Goal: Information Seeking & Learning: Learn about a topic

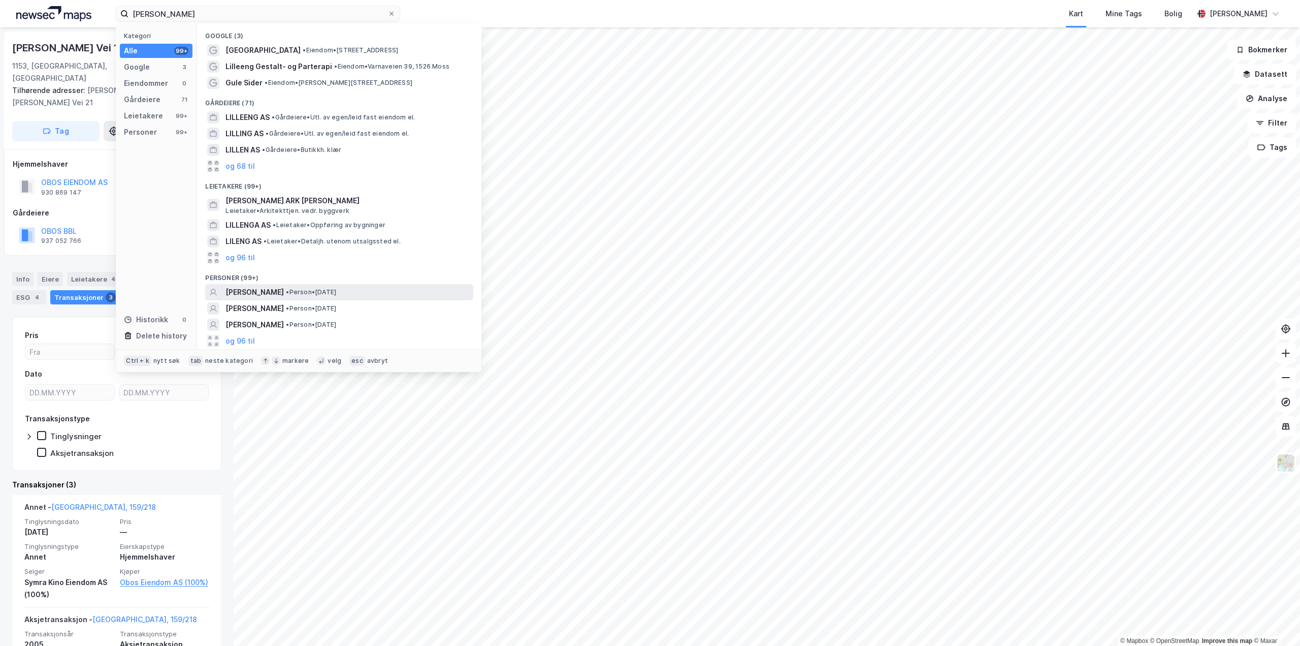
type input "[PERSON_NAME]"
click at [274, 288] on span "[PERSON_NAME]" at bounding box center [255, 292] width 58 height 12
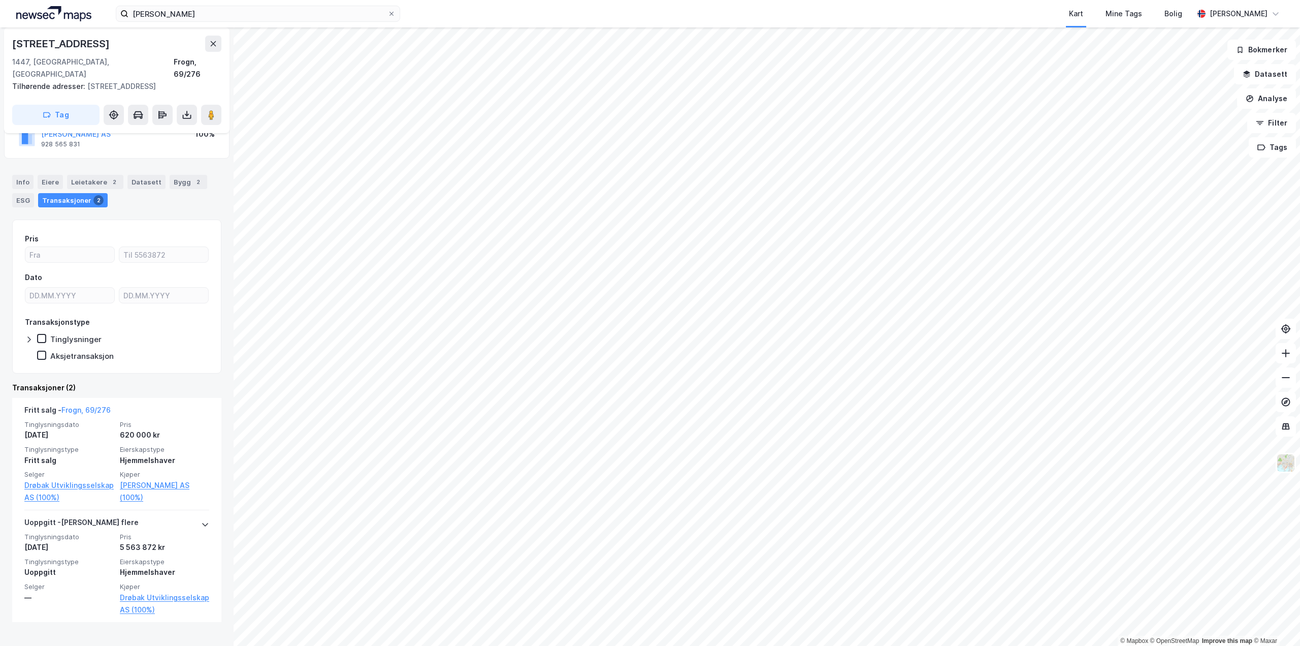
scroll to position [85, 0]
click at [99, 174] on div "Leietakere 2" at bounding box center [95, 181] width 56 height 14
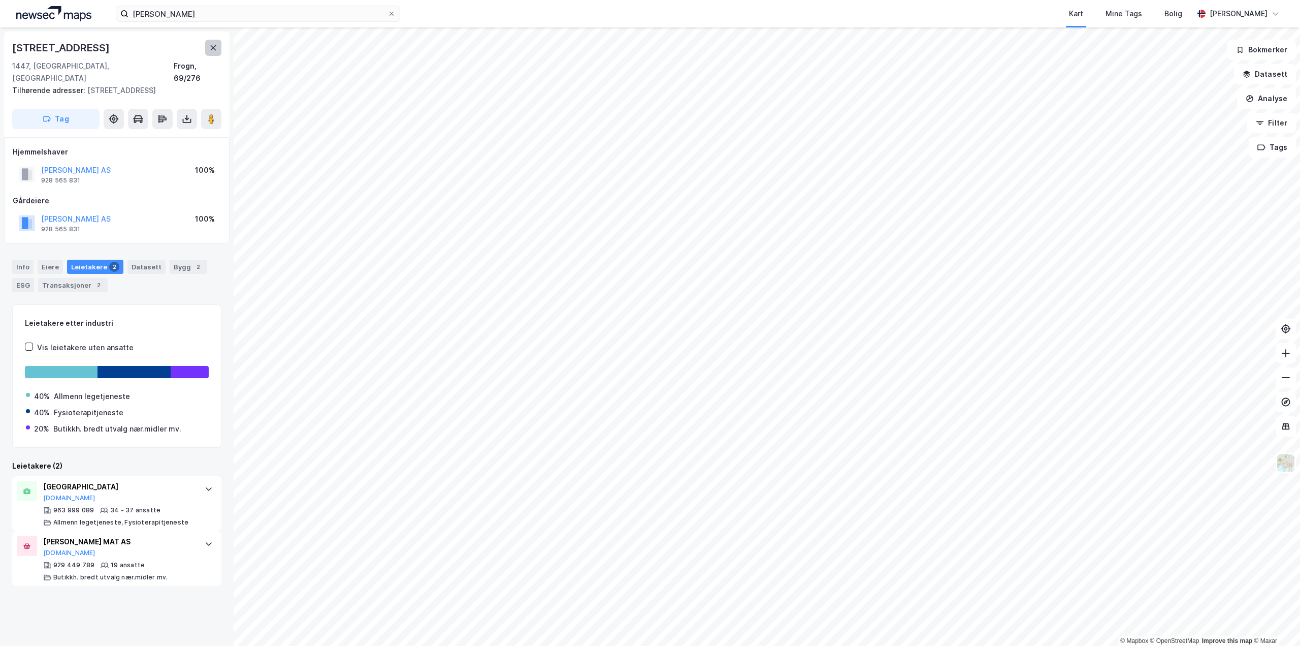
click at [215, 44] on icon at bounding box center [213, 48] width 8 height 8
click at [207, 114] on icon at bounding box center [211, 119] width 10 height 10
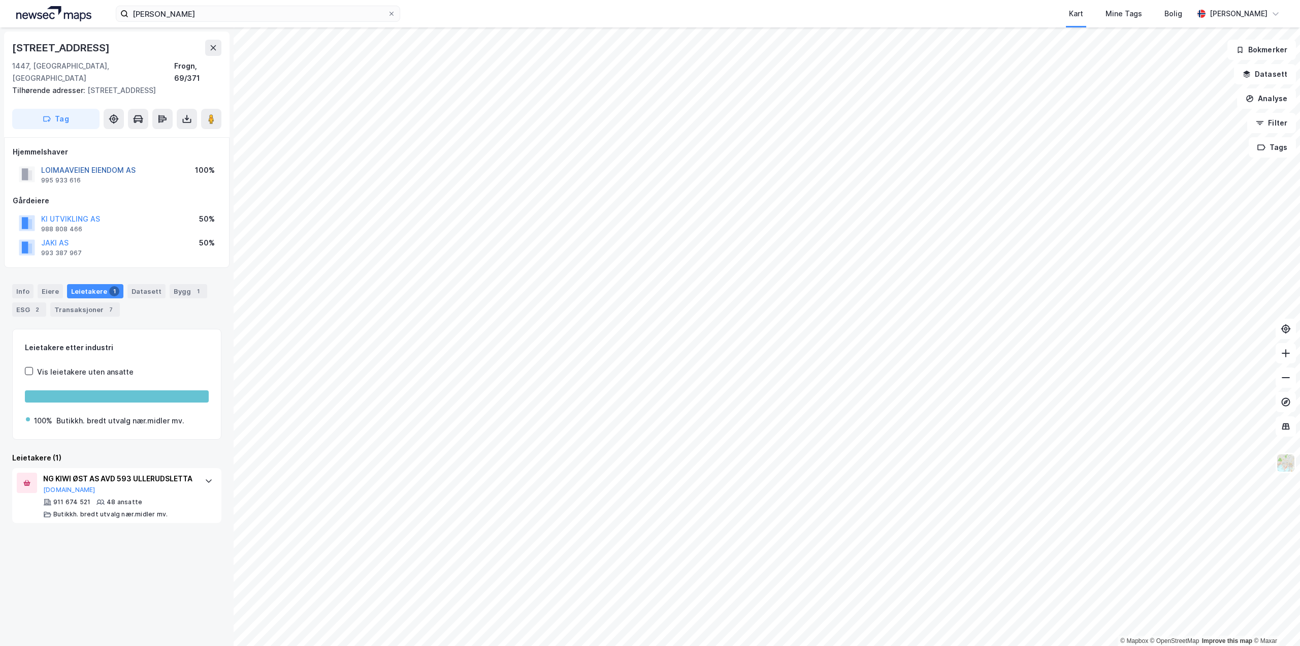
click at [0, 0] on button "LOIMAAVEIEN EIENDOM AS" at bounding box center [0, 0] width 0 height 0
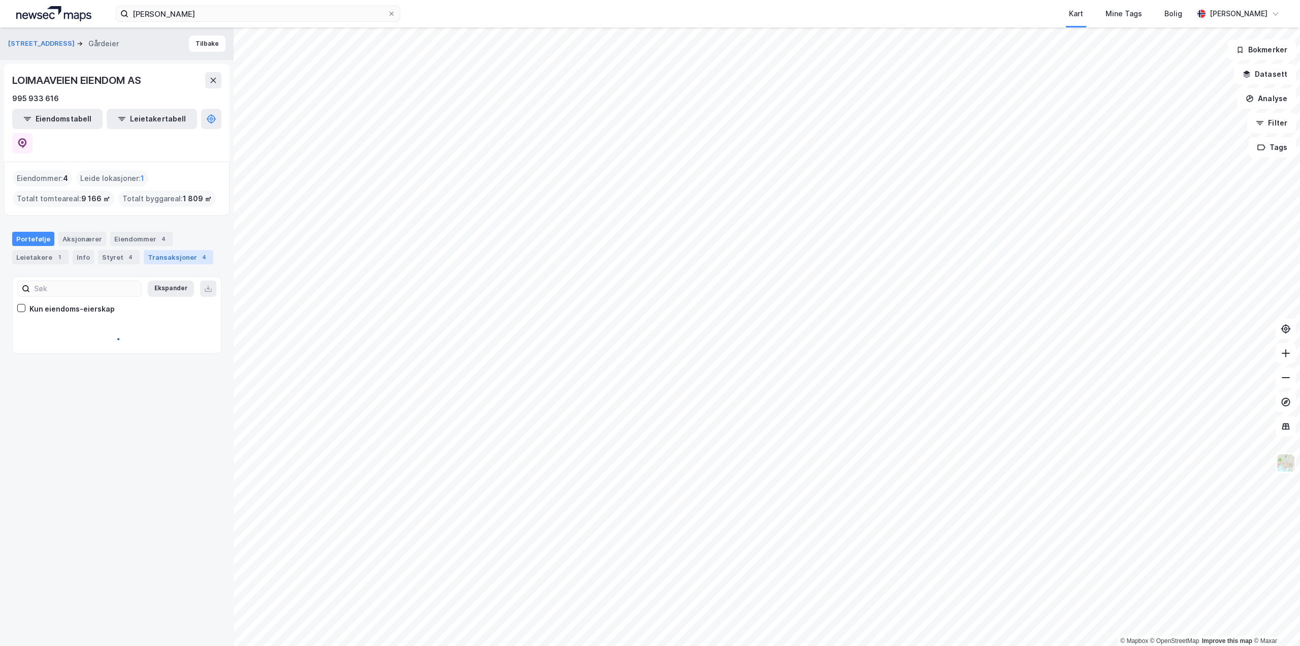
click at [160, 250] on div "Transaksjoner 4" at bounding box center [179, 257] width 70 height 14
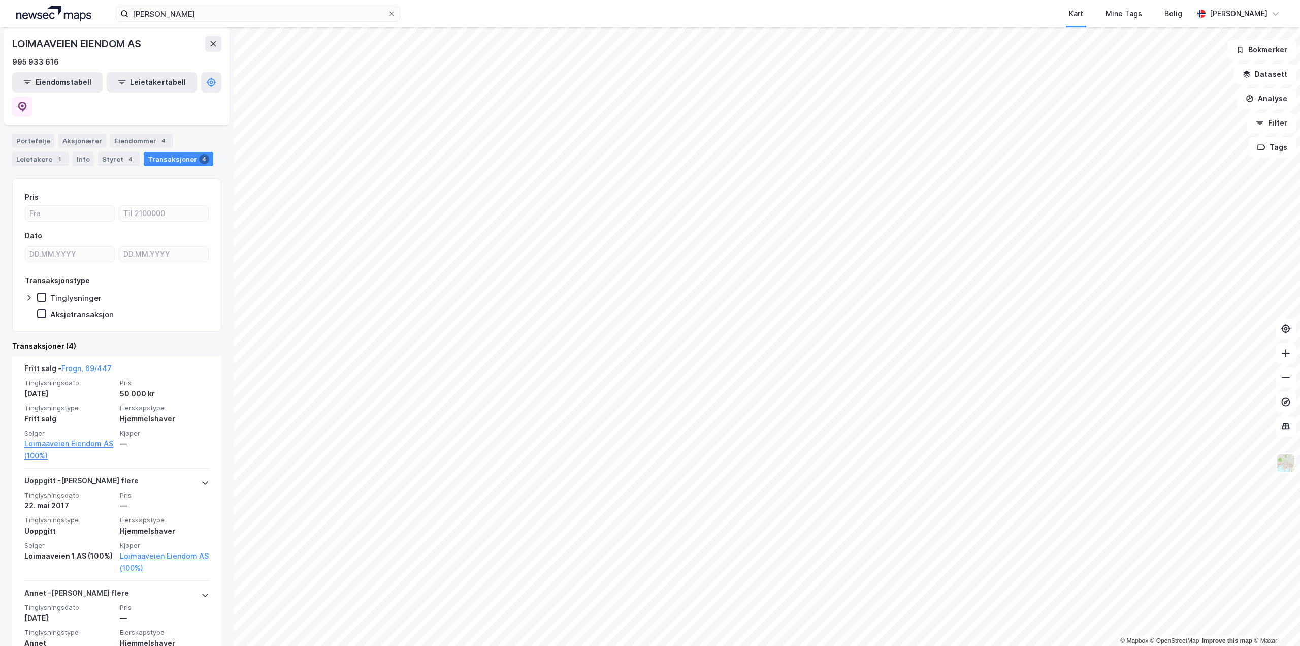
scroll to position [102, 0]
click at [87, 46] on div "LOIMAAVEIEN EIENDOM AS" at bounding box center [77, 44] width 131 height 16
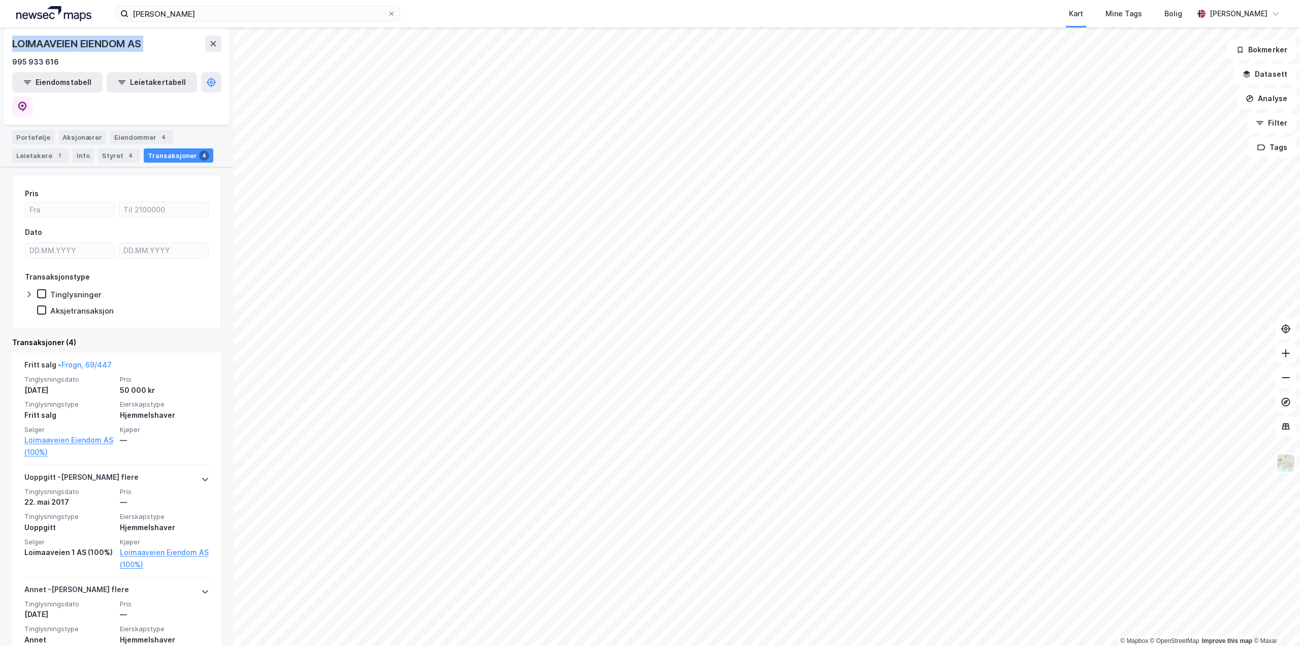
click at [87, 46] on div "LOIMAAVEIEN EIENDOM AS" at bounding box center [77, 44] width 131 height 16
copy div "LOIMAAVEIEN EIENDOM AS"
